Goal: Task Accomplishment & Management: Manage account settings

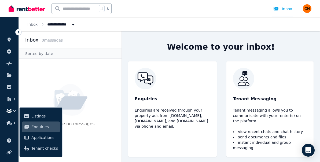
click at [39, 128] on span "Enquiries" at bounding box center [44, 127] width 27 height 6
